Goal: Find specific page/section: Find specific page/section

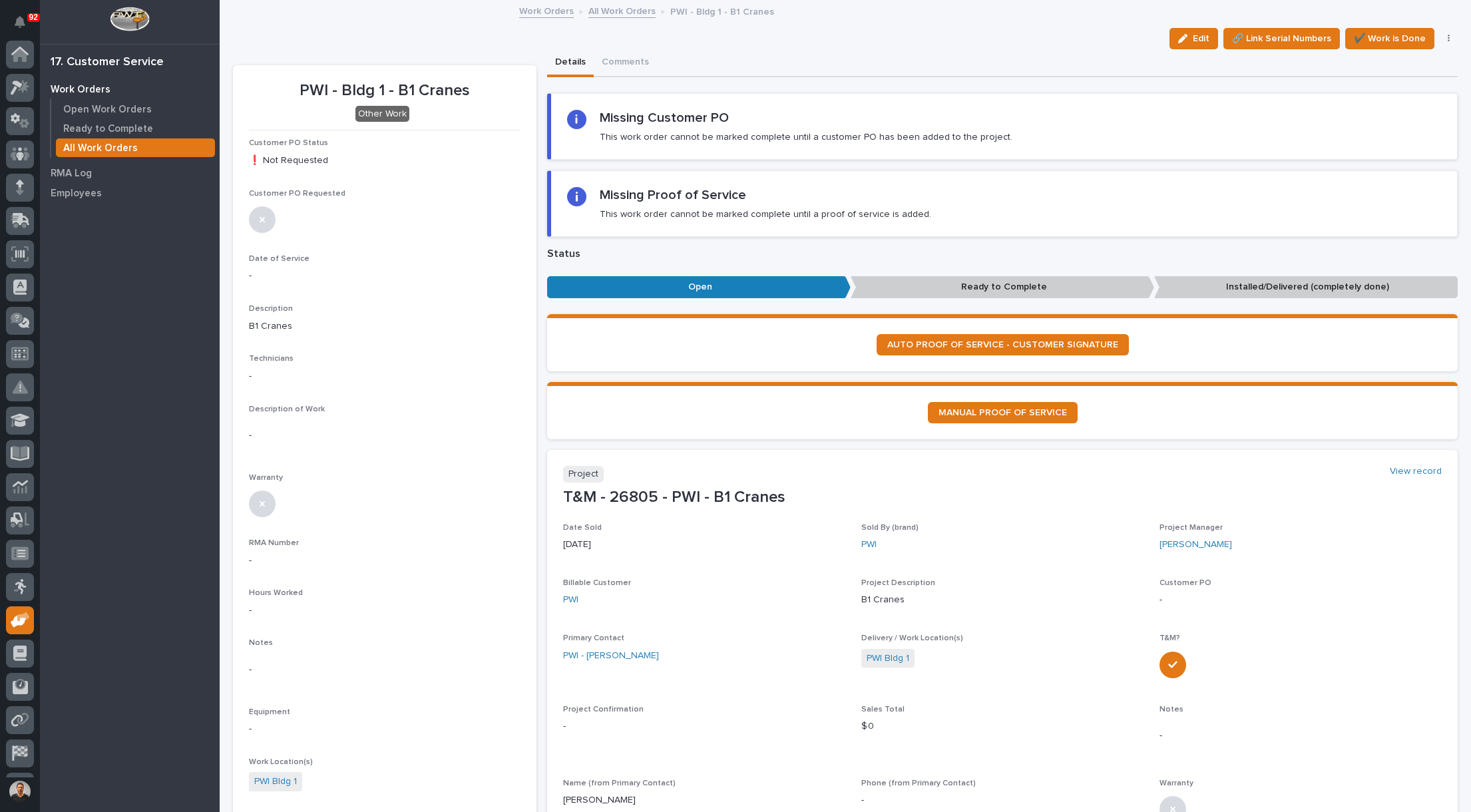
scroll to position [62, 0]
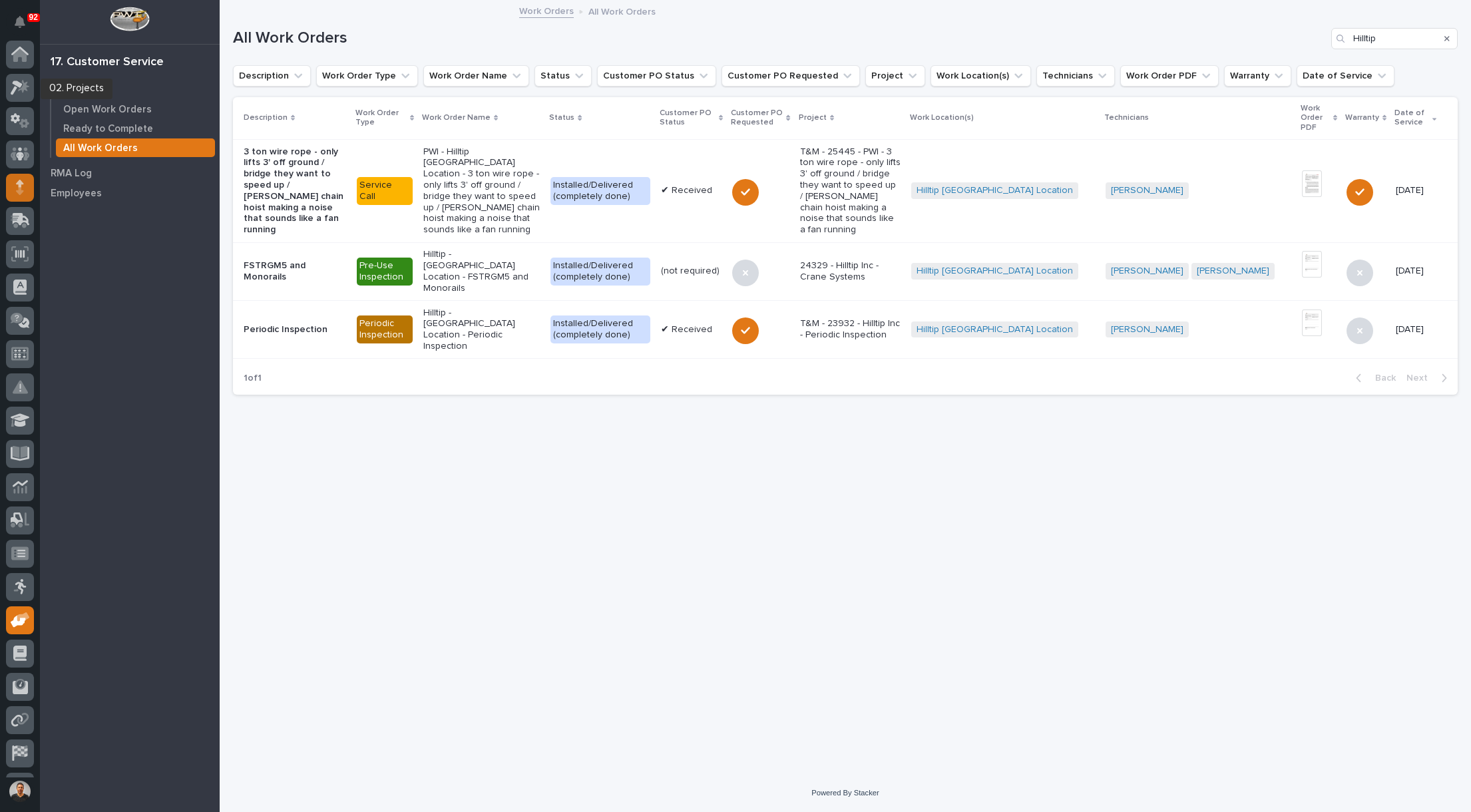
scroll to position [62, 0]
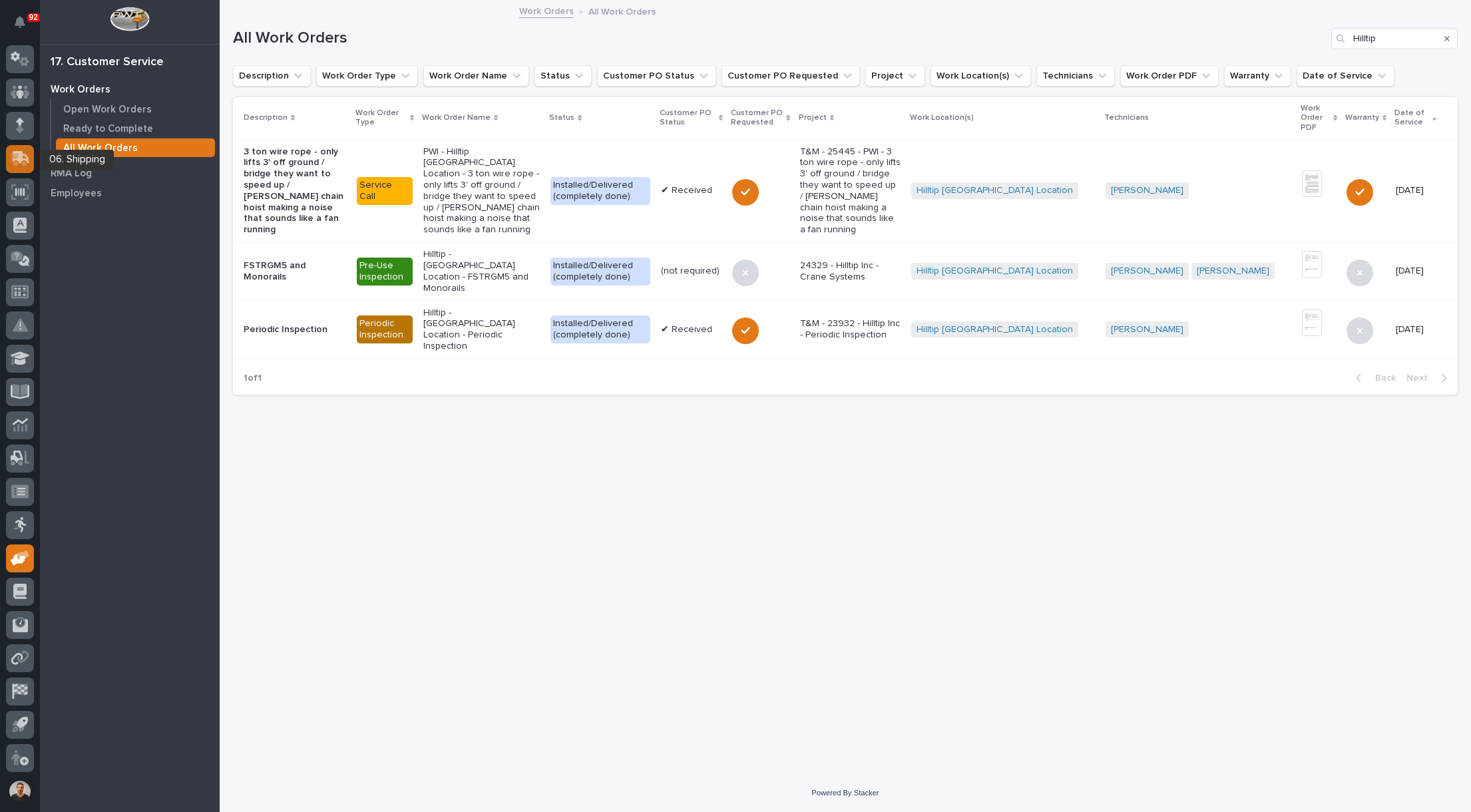
click at [18, 154] on icon at bounding box center [18, 160] width 16 height 13
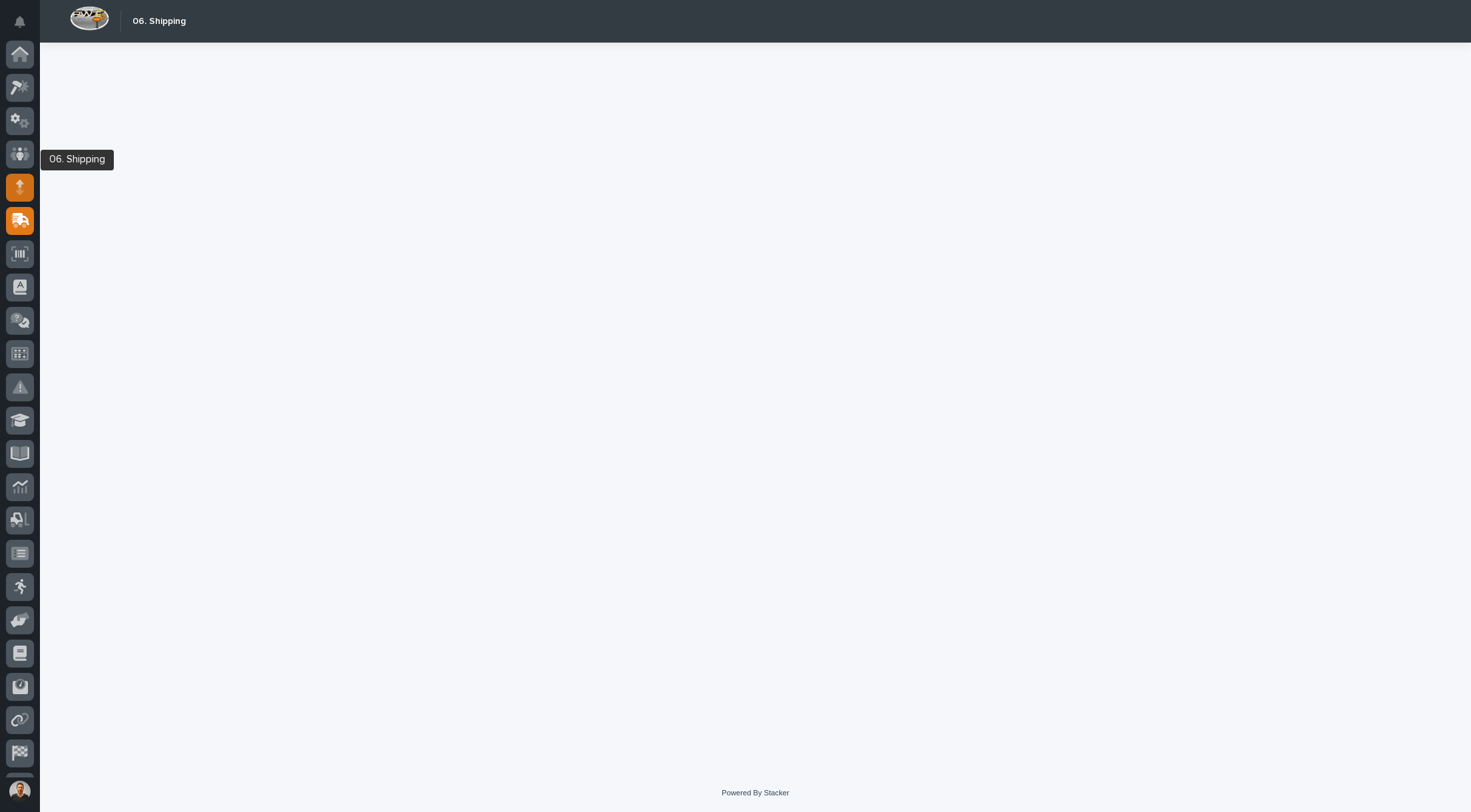
scroll to position [62, 0]
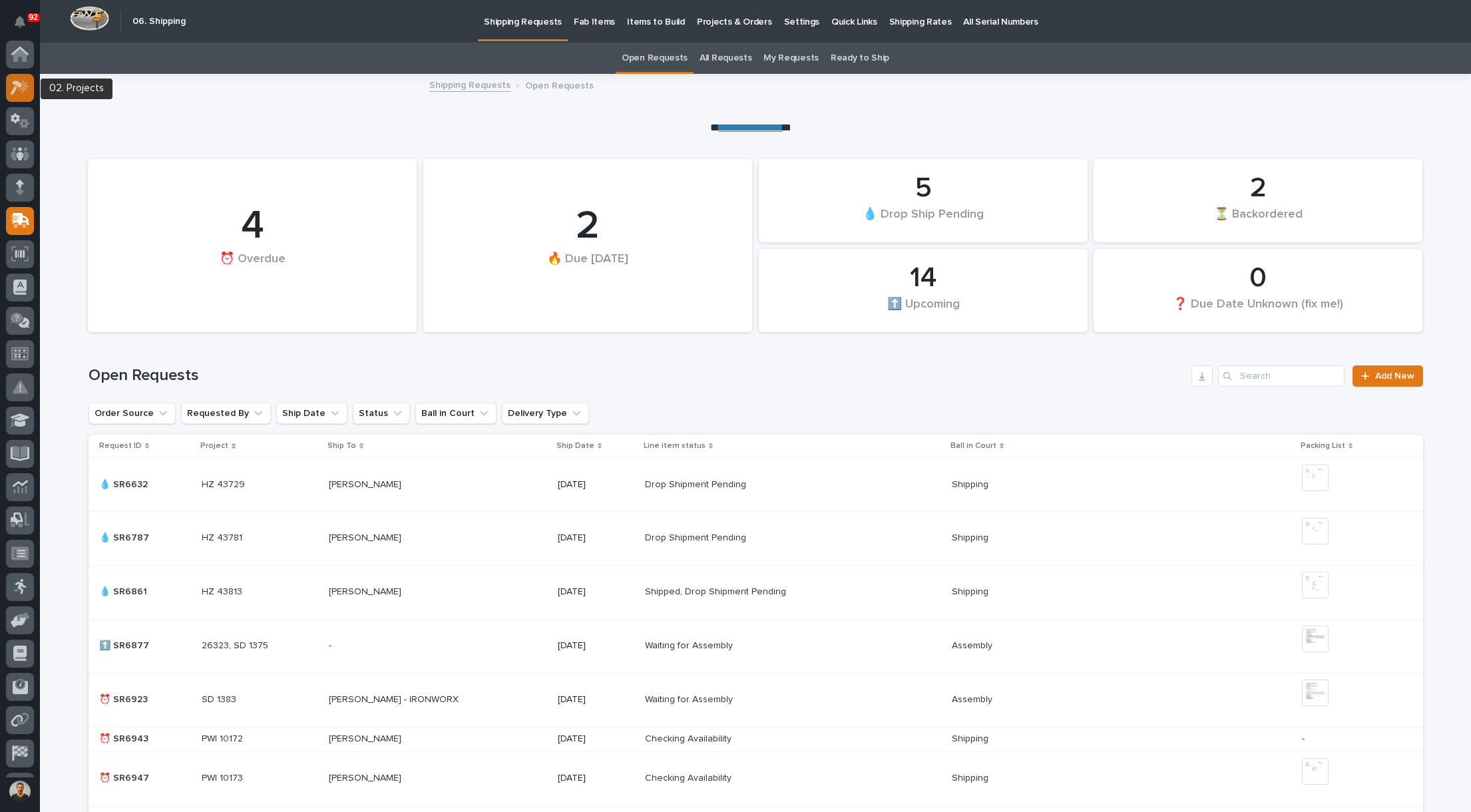
click at [16, 91] on icon at bounding box center [20, 88] width 19 height 15
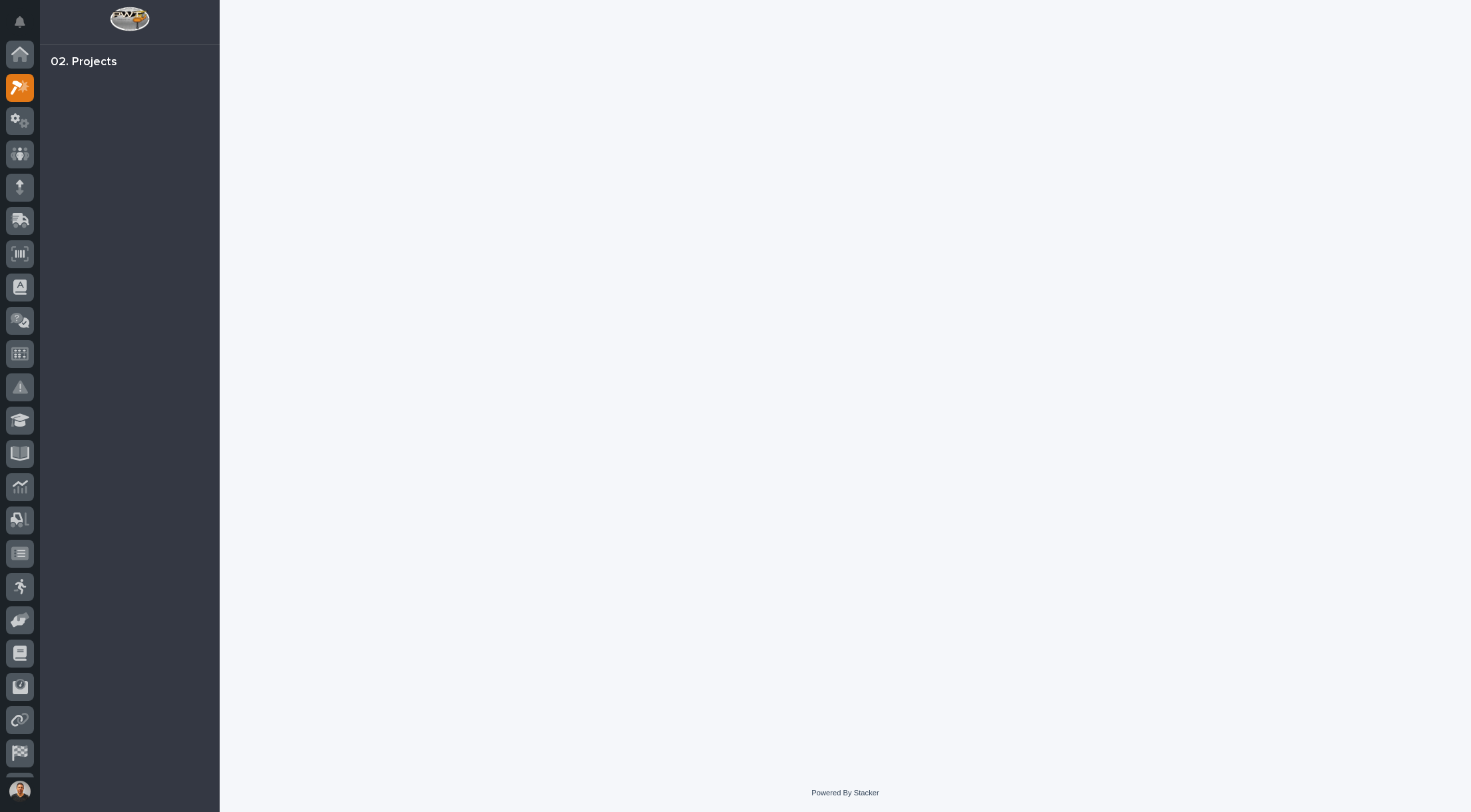
scroll to position [34, 0]
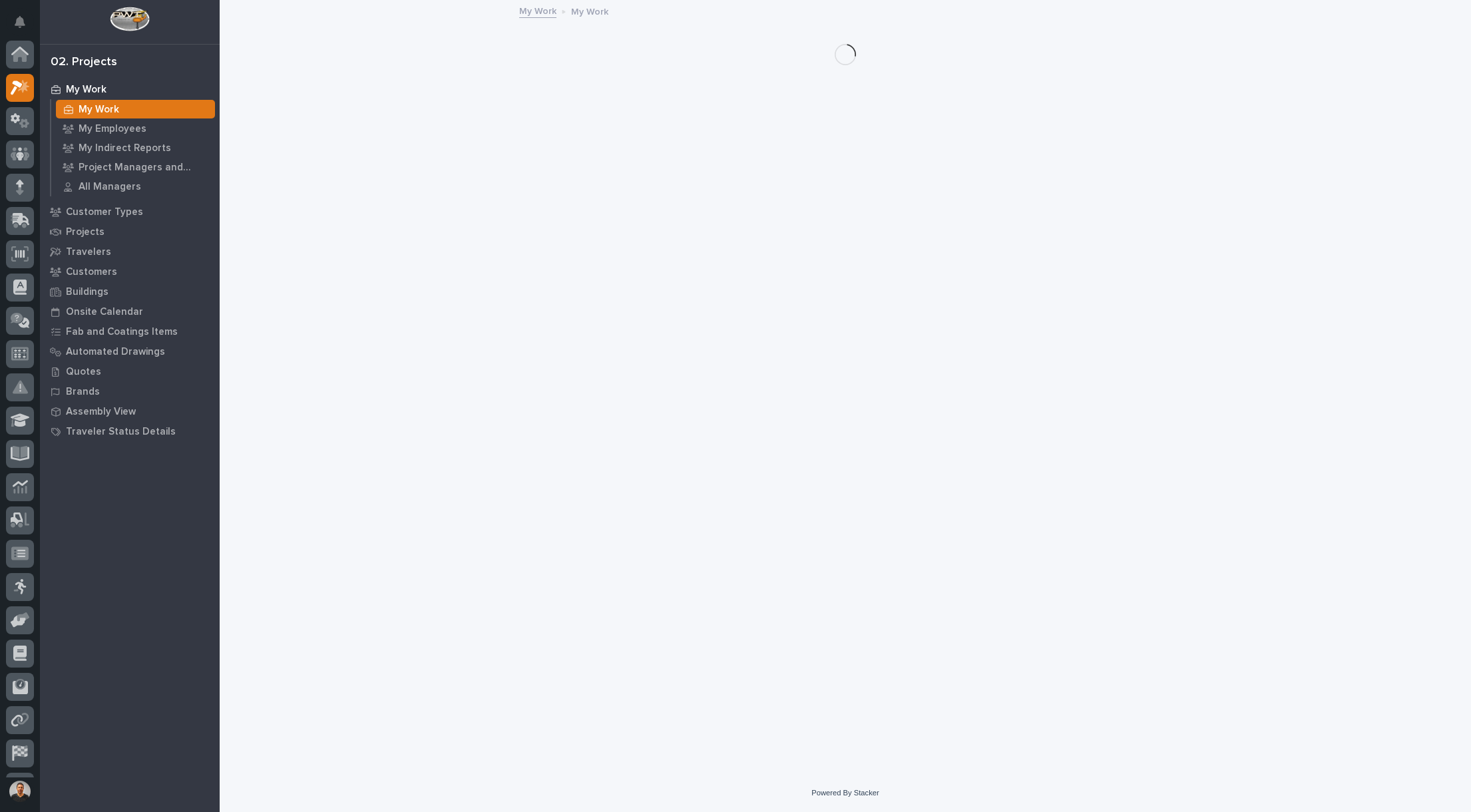
scroll to position [34, 0]
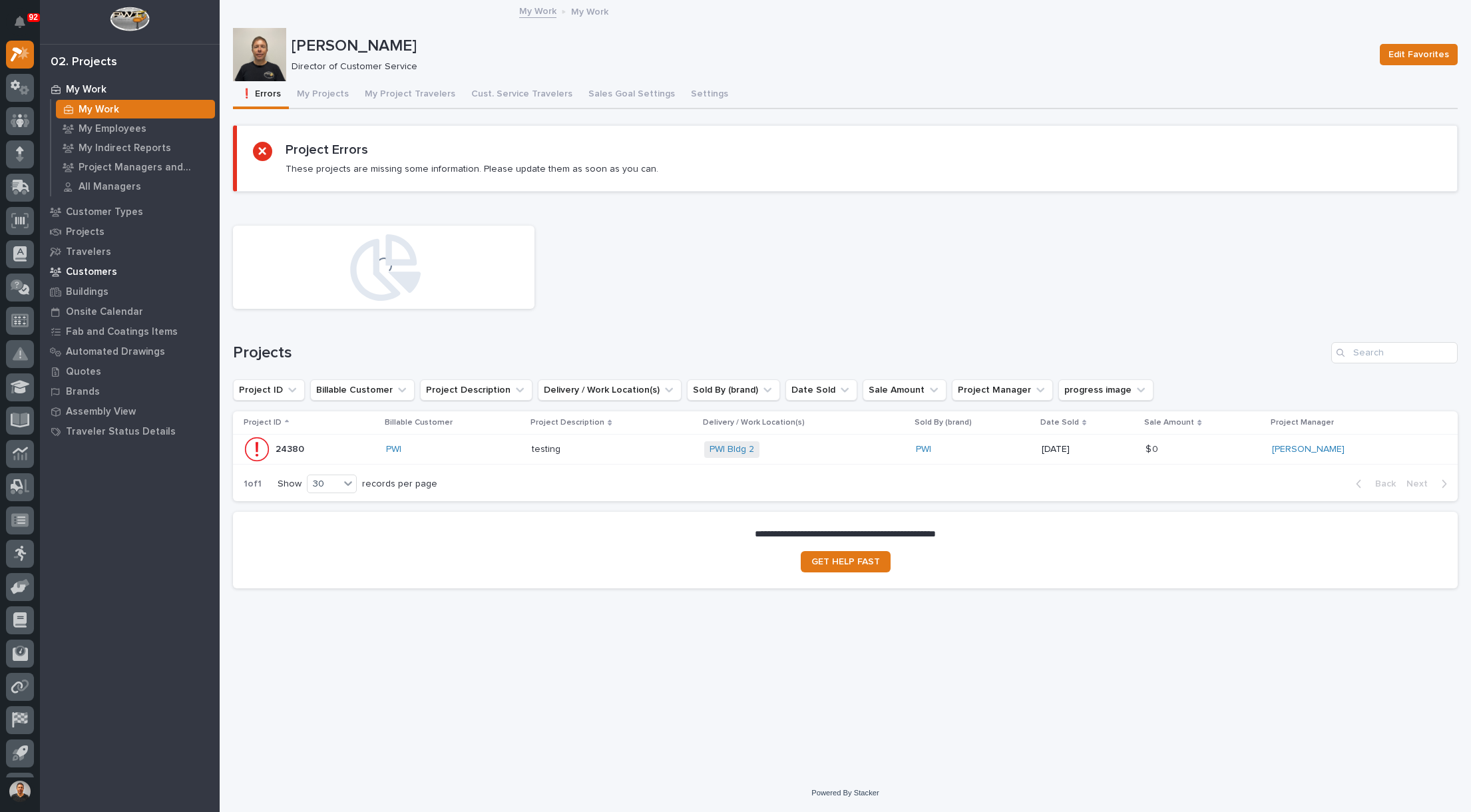
click at [98, 272] on p "Customers" at bounding box center [91, 272] width 51 height 12
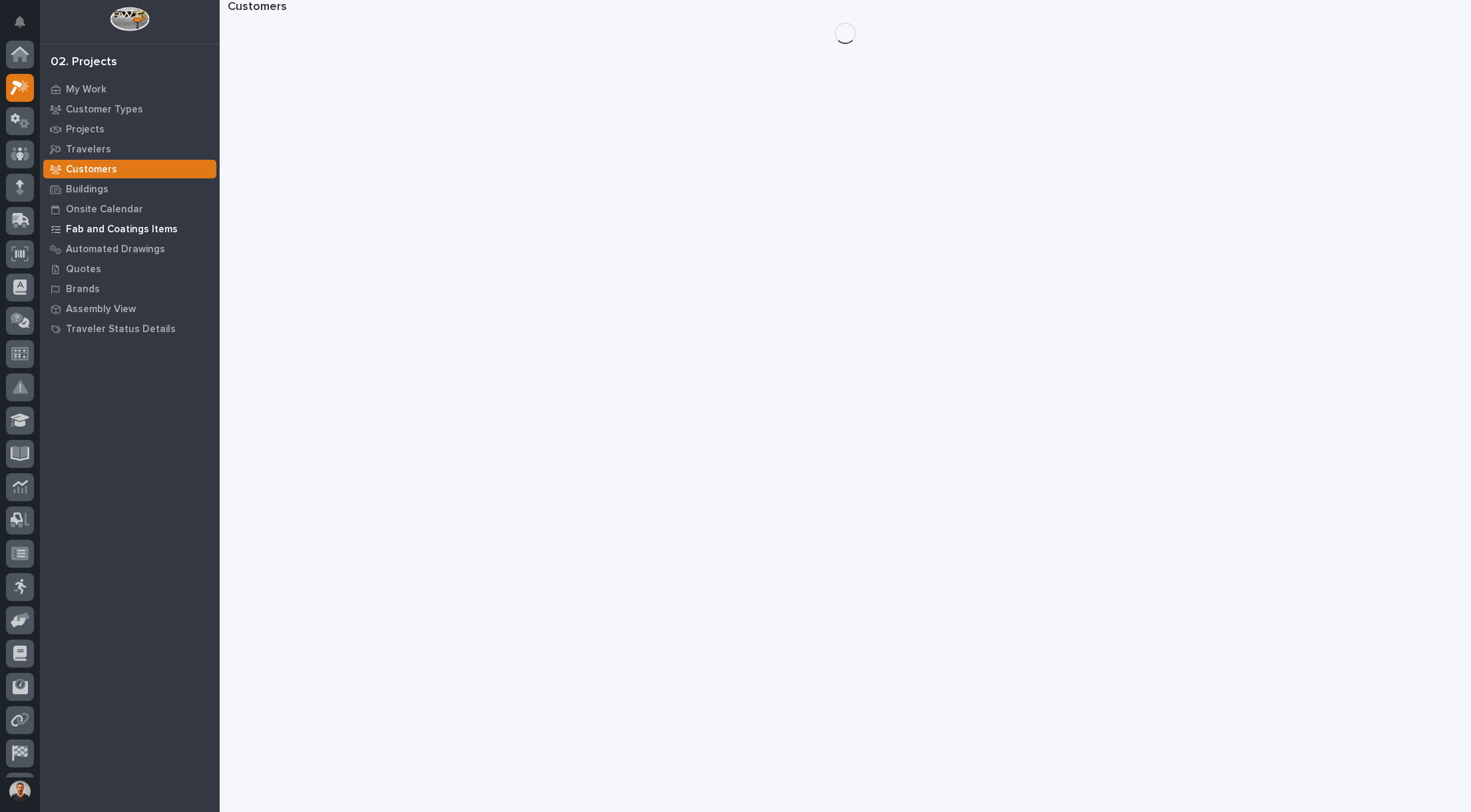
scroll to position [34, 0]
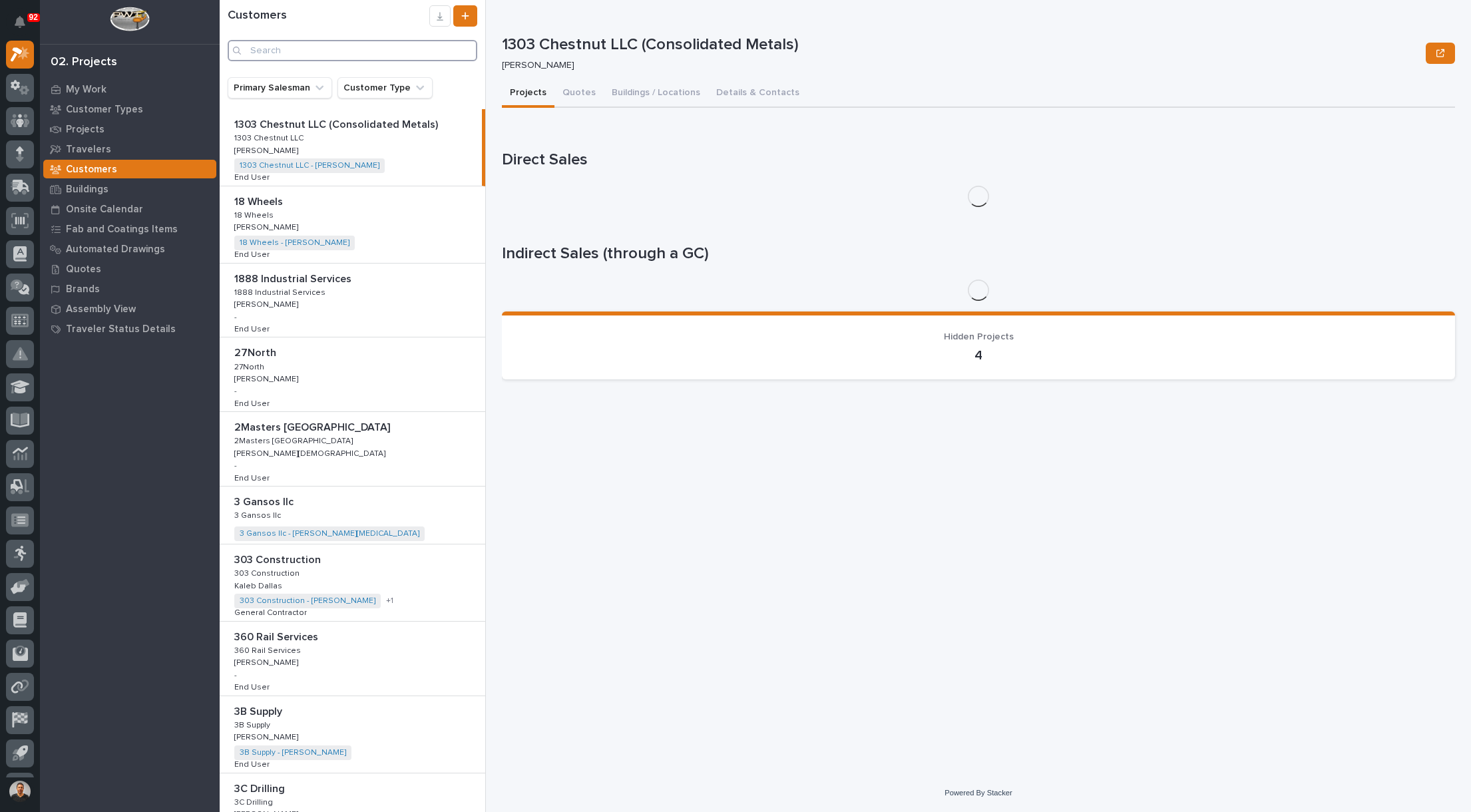
click at [379, 56] on input "Search" at bounding box center [352, 50] width 250 height 21
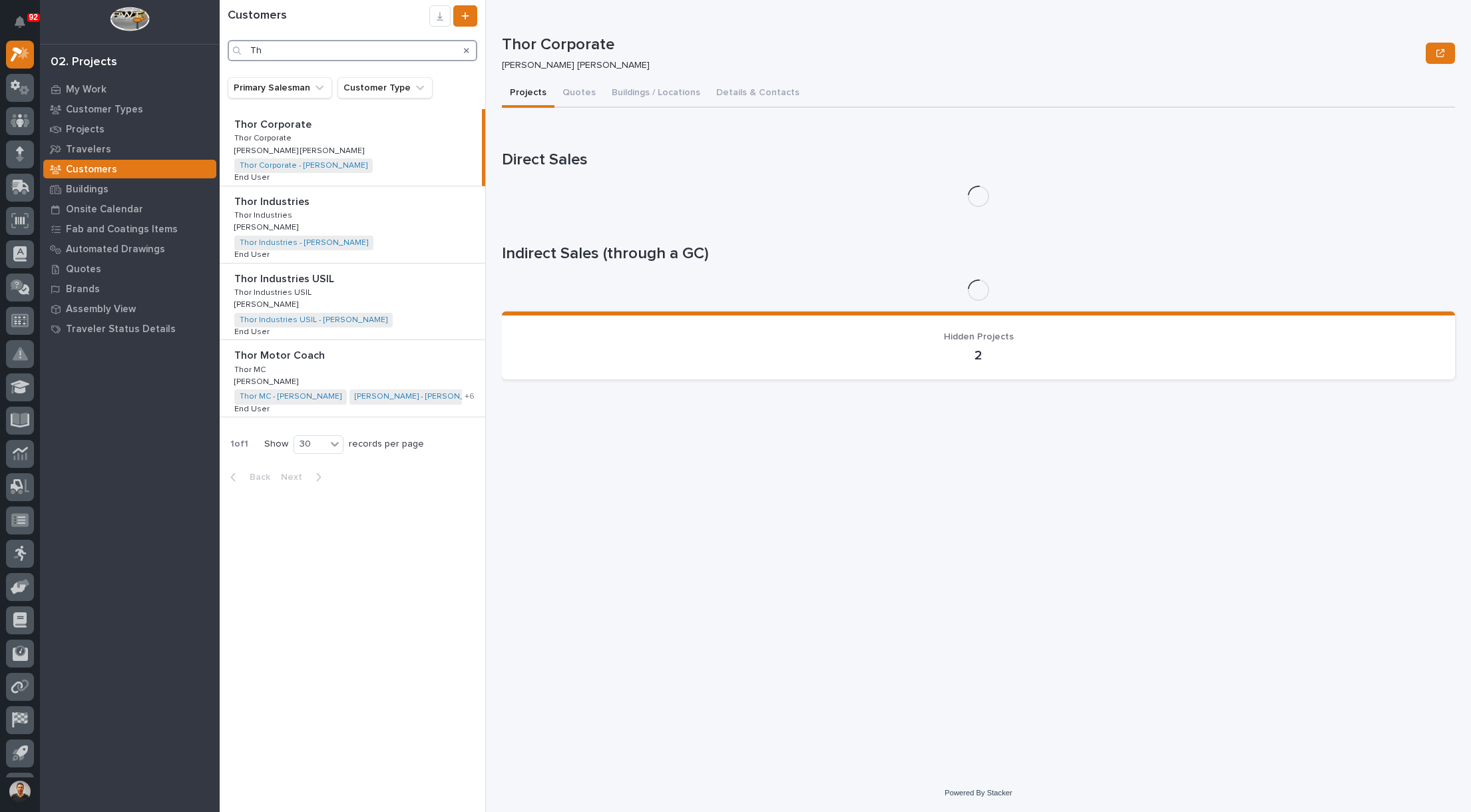
type input "T"
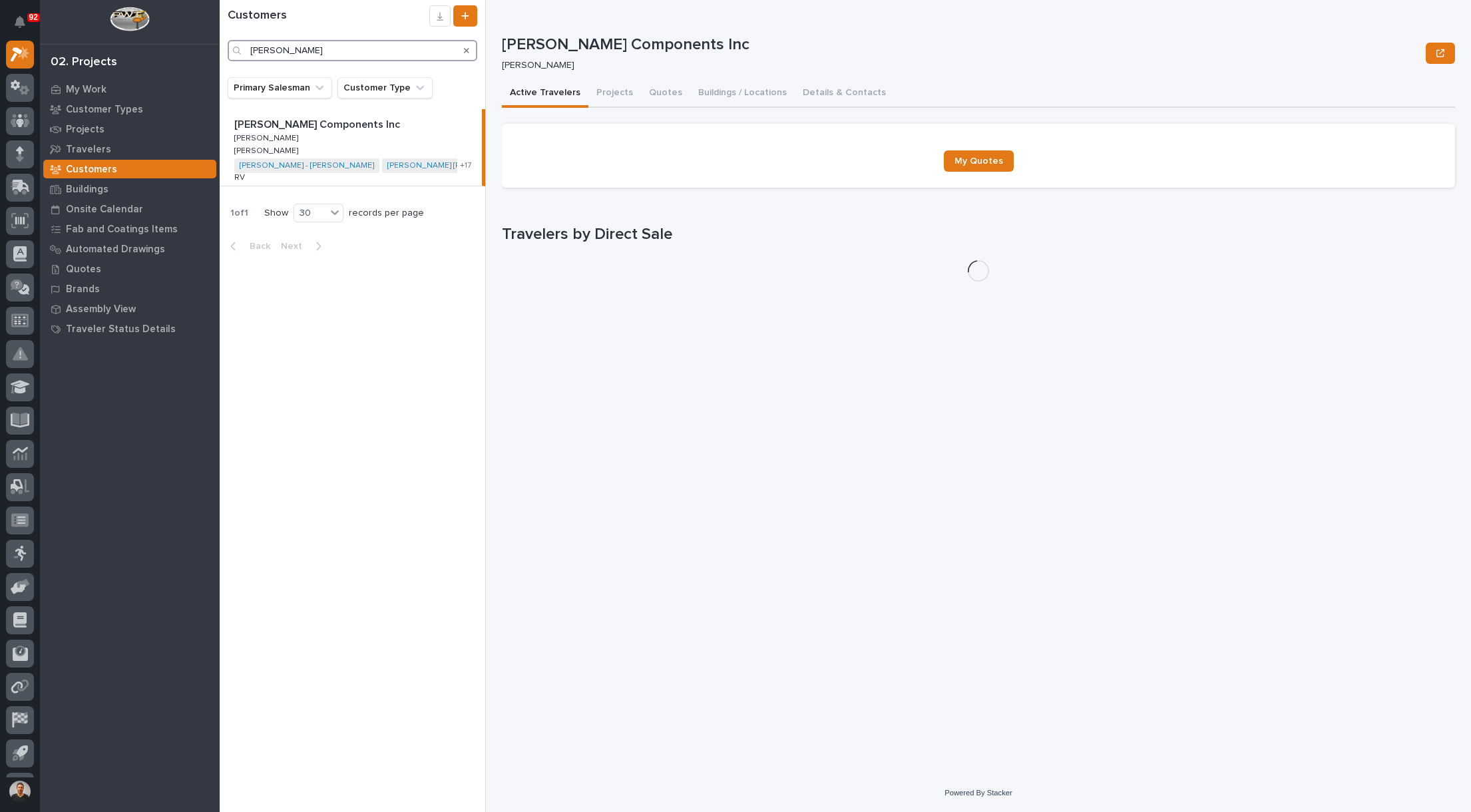
type input "[PERSON_NAME]"
click at [266, 125] on p "[PERSON_NAME] Components Inc" at bounding box center [318, 124] width 169 height 15
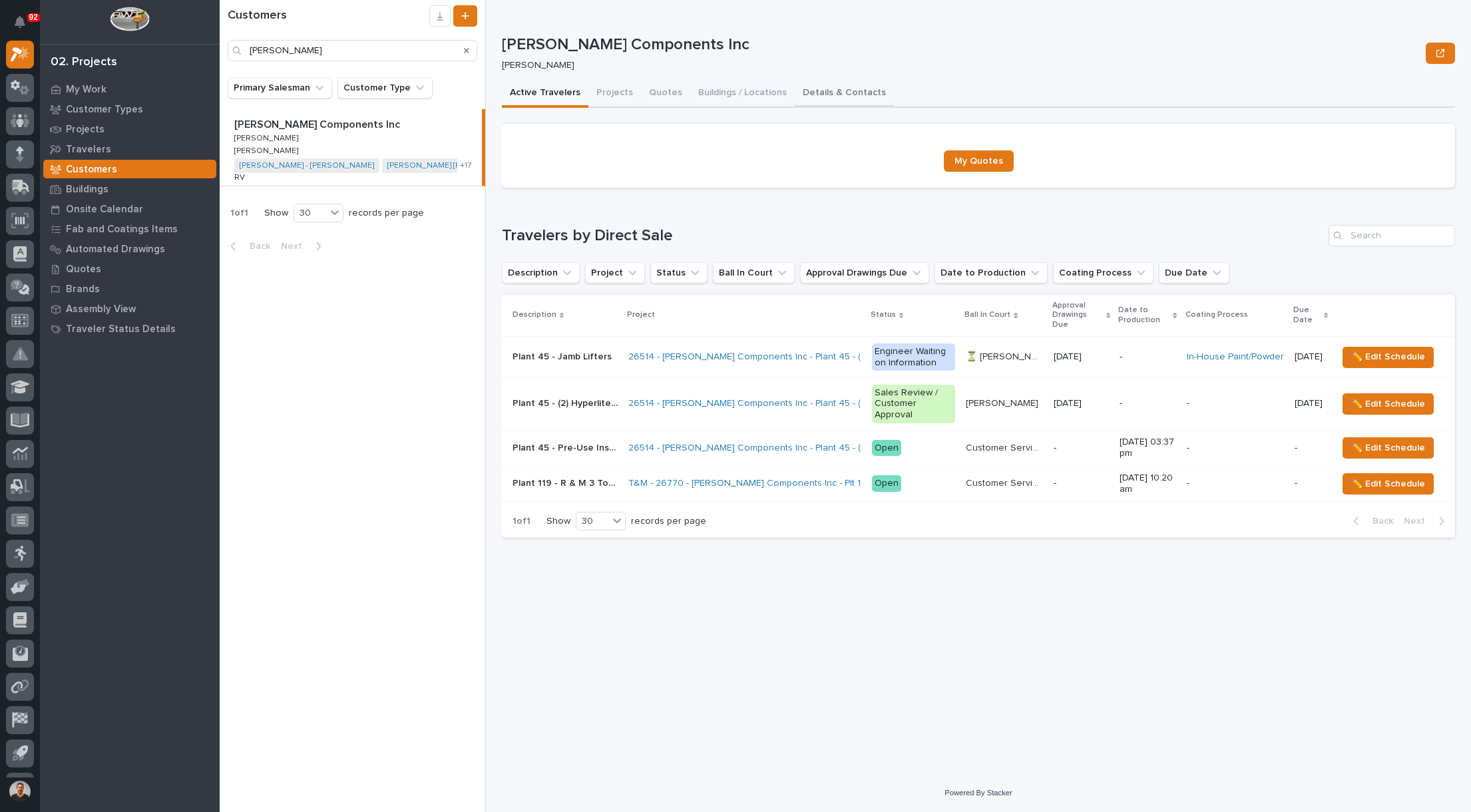
click at [816, 90] on button "Details & Contacts" at bounding box center [844, 94] width 99 height 28
